Goal: Navigation & Orientation: Find specific page/section

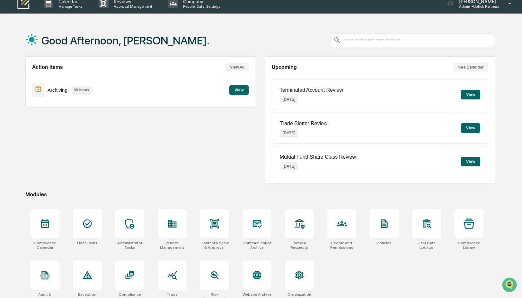
scroll to position [8, 0]
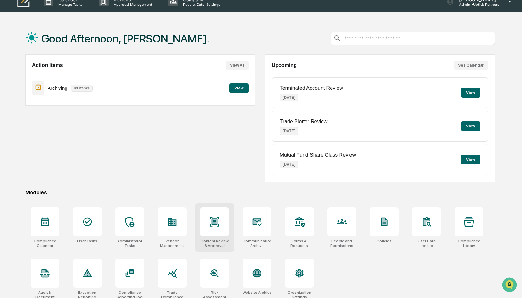
click at [212, 224] on icon at bounding box center [214, 221] width 9 height 9
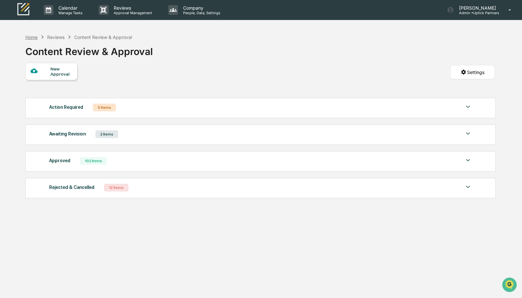
click at [27, 37] on div "Home" at bounding box center [31, 36] width 12 height 5
